Goal: Check status: Check status

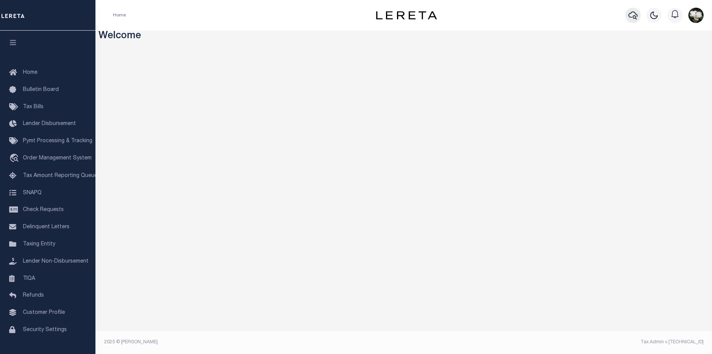
click at [626, 15] on button "button" at bounding box center [632, 15] width 15 height 15
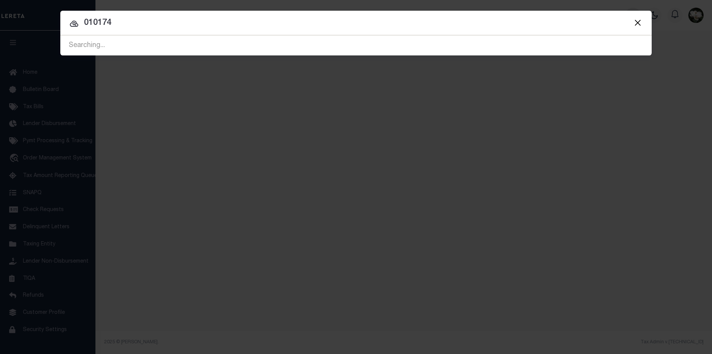
type input "010174"
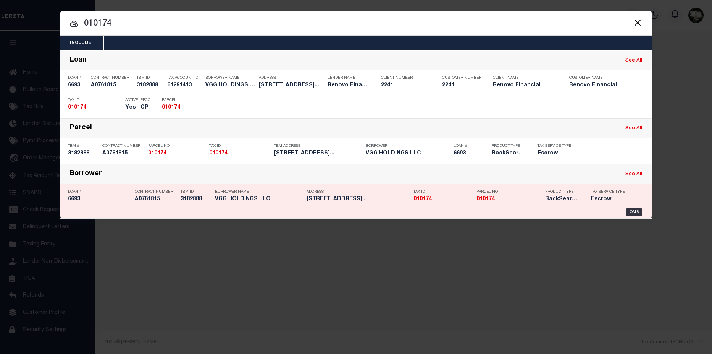
click at [494, 200] on h5 "010174" at bounding box center [508, 199] width 65 height 6
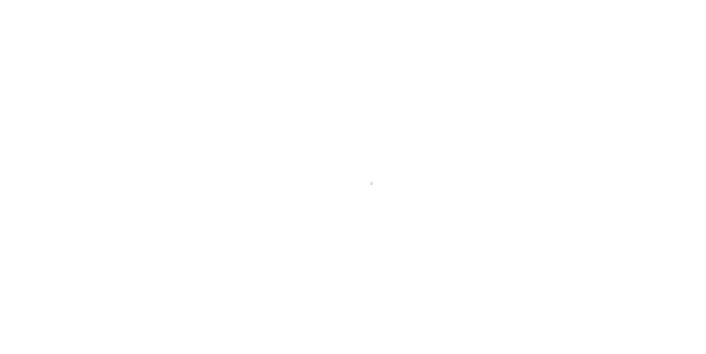
select select "Escrow"
type input "[STREET_ADDRESS]"
select select
type input "[GEOGRAPHIC_DATA]"
type input "a0k8Y00000as5mJ"
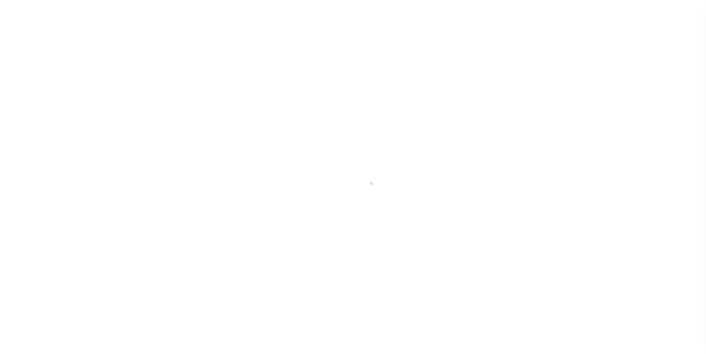
type input "NC"
select select
select select "25066"
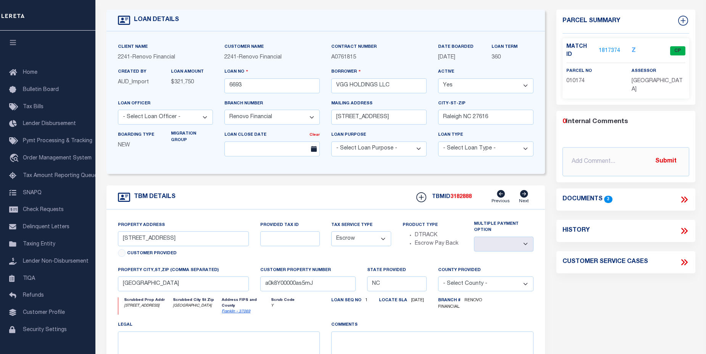
scroll to position [38, 0]
click at [608, 47] on link "1817374" at bounding box center [609, 51] width 21 height 8
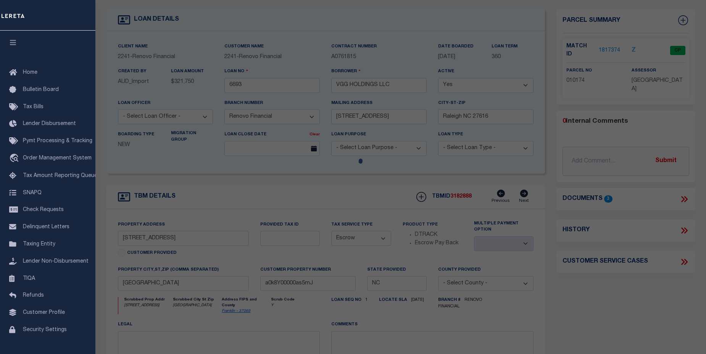
checkbox input "false"
select select "CP"
type input "VGG HOLDINGS LLC"
select select
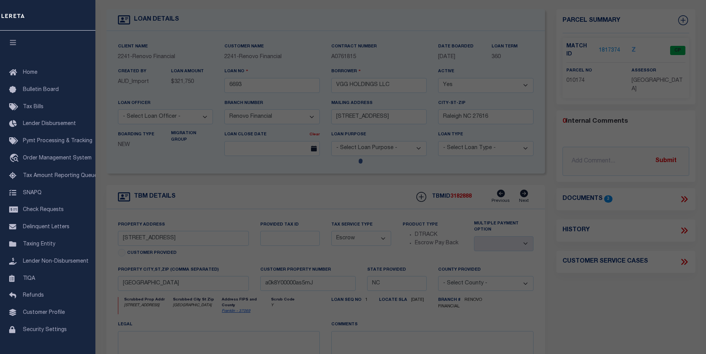
type input "[STREET_ADDRESS]"
checkbox input "false"
type input "[GEOGRAPHIC_DATA]"
type textarea "Sub Name VGG HOLDINGS LOT Lot No: 1 Deed Book/Page 2178 / 1000"
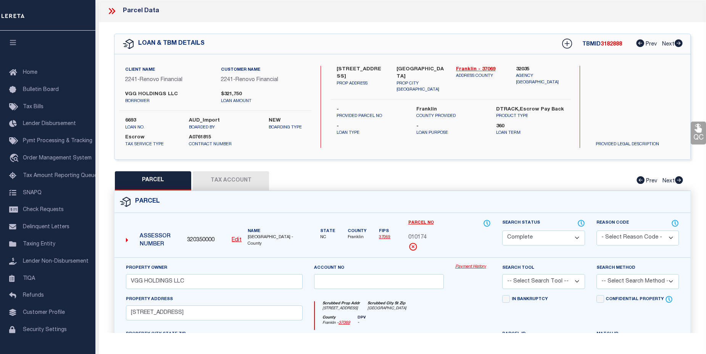
click at [470, 268] on link "Payment History" at bounding box center [473, 266] width 36 height 6
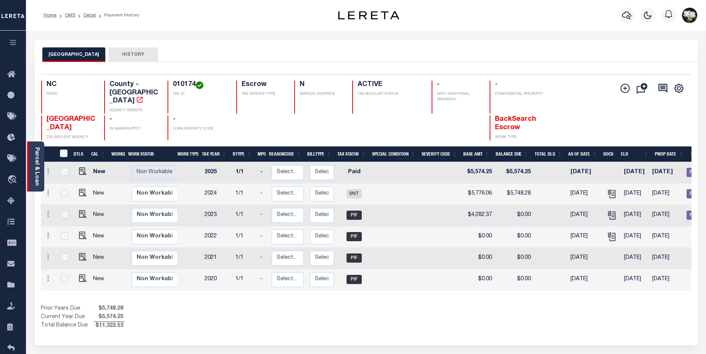
click at [36, 160] on link "Parcel & Loan" at bounding box center [36, 166] width 5 height 39
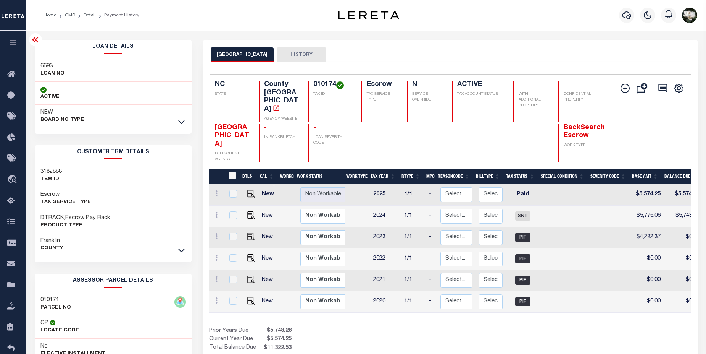
drag, startPoint x: 645, startPoint y: 0, endPoint x: 549, endPoint y: 17, distance: 97.6
click at [512, 24] on div "Profile Sign out" at bounding box center [562, 15] width 276 height 27
